Goal: Task Accomplishment & Management: Manage account settings

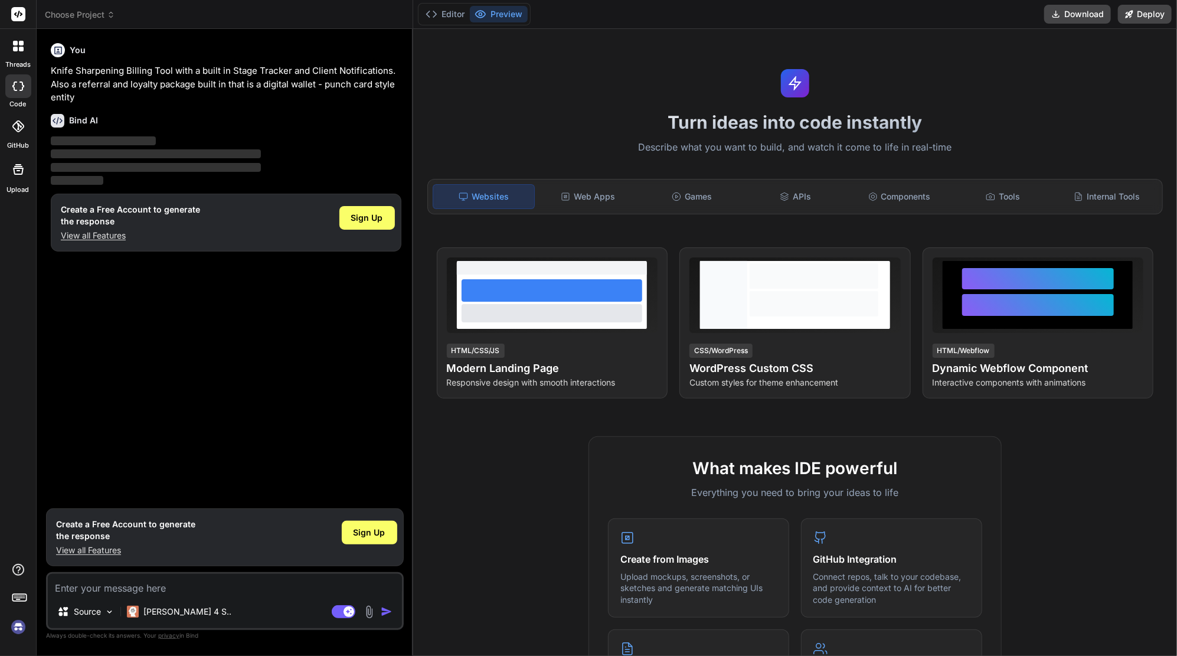
type textarea "x"
click at [369, 221] on span "Sign Up" at bounding box center [367, 218] width 32 height 12
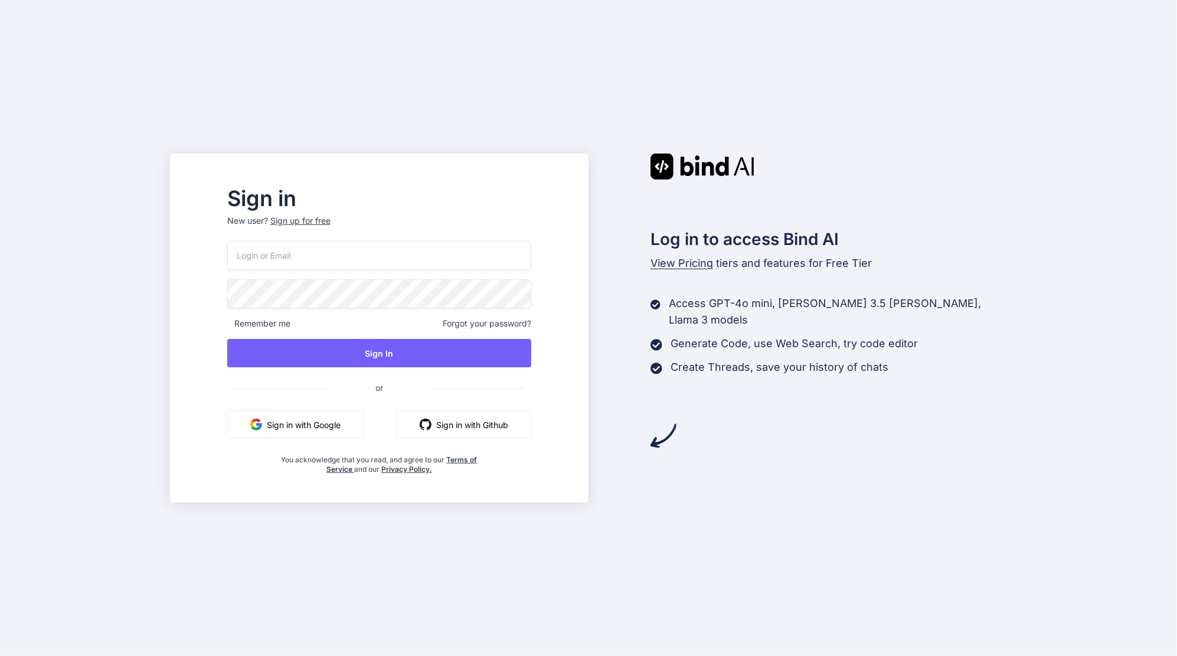
click at [348, 253] on input "email" at bounding box center [379, 255] width 304 height 29
type input "jason@edgesuitepro.com"
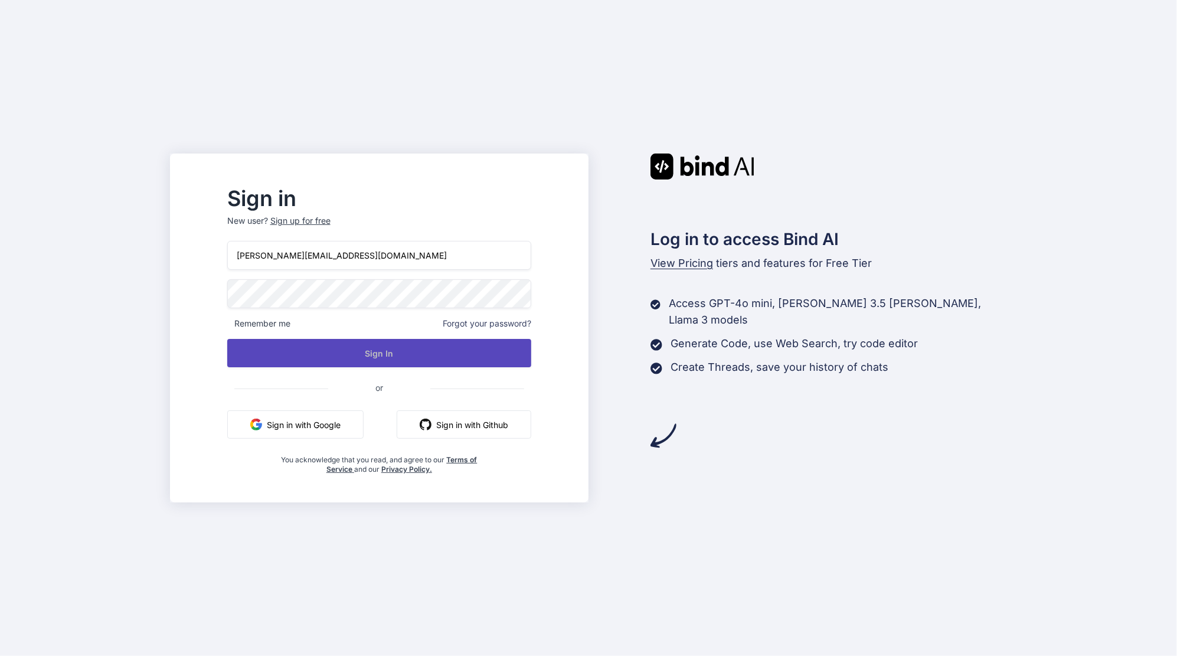
click at [373, 350] on button "Sign In" at bounding box center [379, 353] width 304 height 28
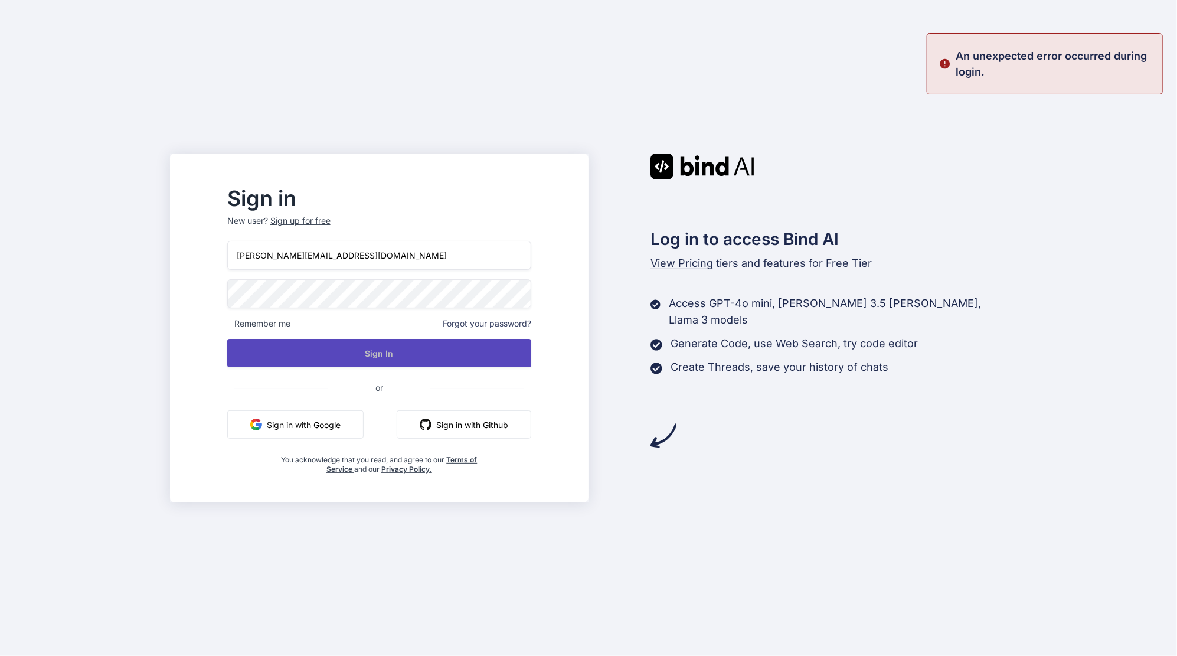
click at [373, 350] on button "Sign In" at bounding box center [379, 353] width 304 height 28
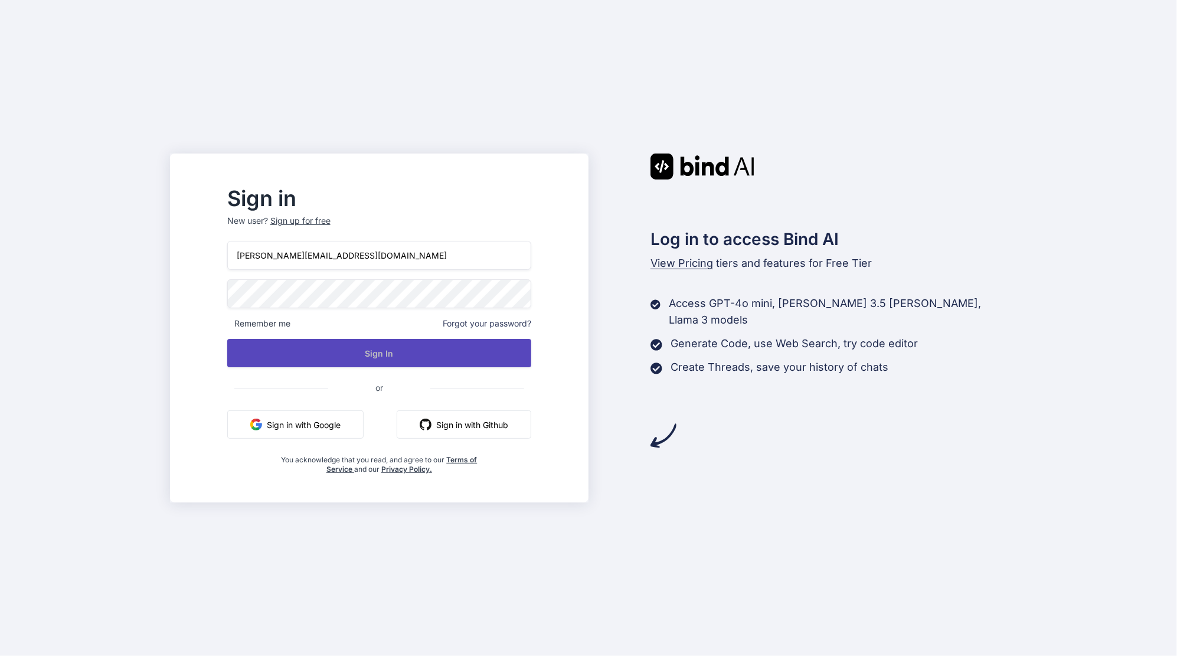
click at [373, 350] on button "Sign In" at bounding box center [379, 353] width 304 height 28
click at [412, 352] on button "Sign In" at bounding box center [379, 353] width 304 height 28
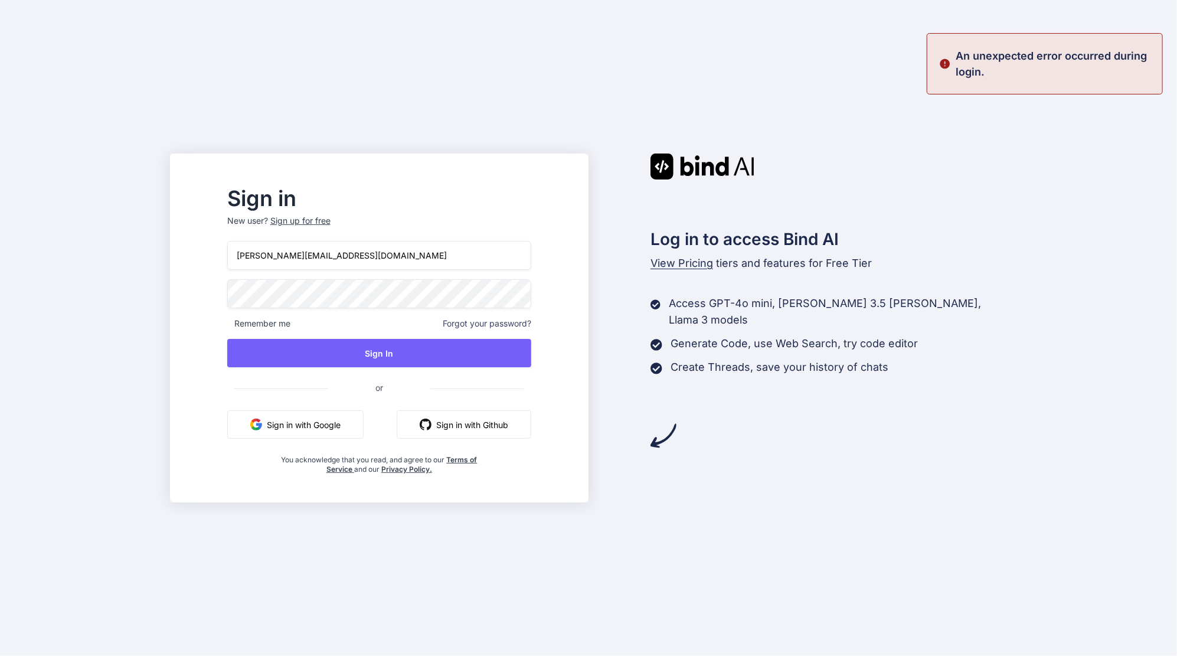
click at [492, 328] on span "Forgot your password?" at bounding box center [487, 324] width 89 height 12
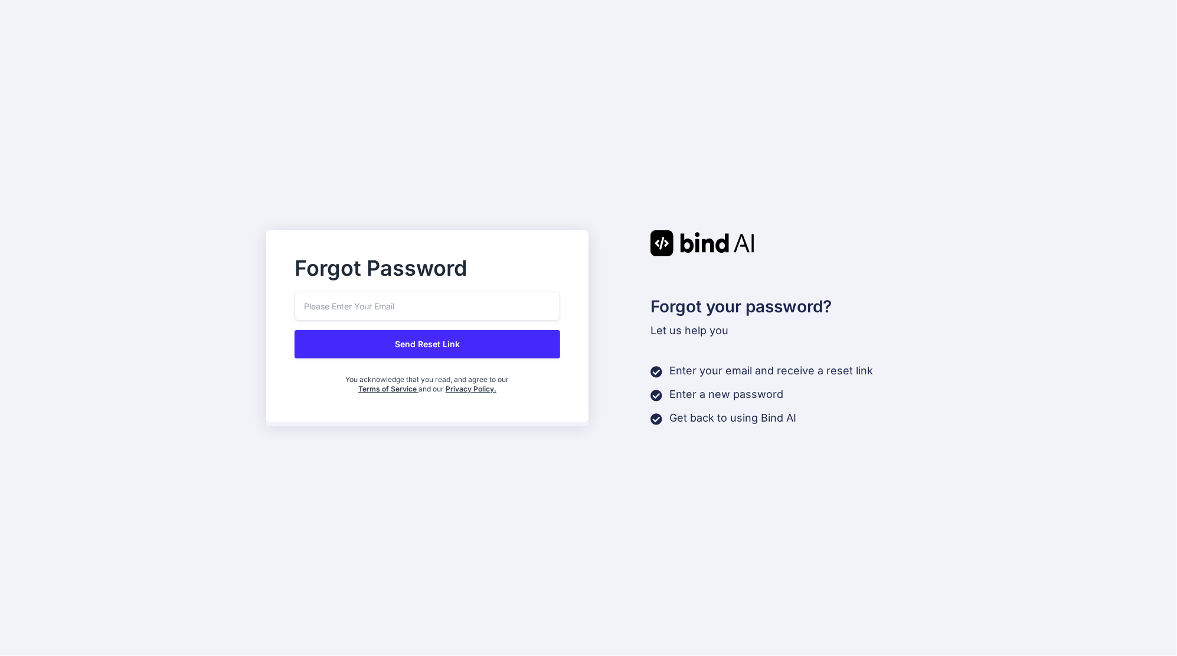
click at [435, 304] on input "email" at bounding box center [428, 306] width 266 height 29
type input "jason@edgesuitepro.com"
click at [429, 338] on button "Send Reset Link" at bounding box center [428, 344] width 266 height 28
click at [424, 340] on button "Send Reset Link" at bounding box center [428, 344] width 266 height 28
